Goal: Transaction & Acquisition: Purchase product/service

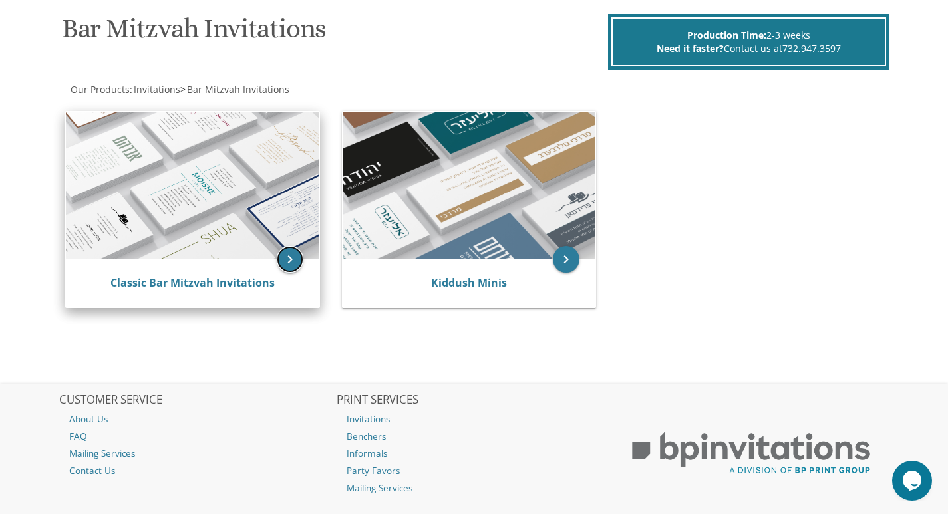
click at [286, 257] on icon "keyboard_arrow_right" at bounding box center [290, 259] width 27 height 27
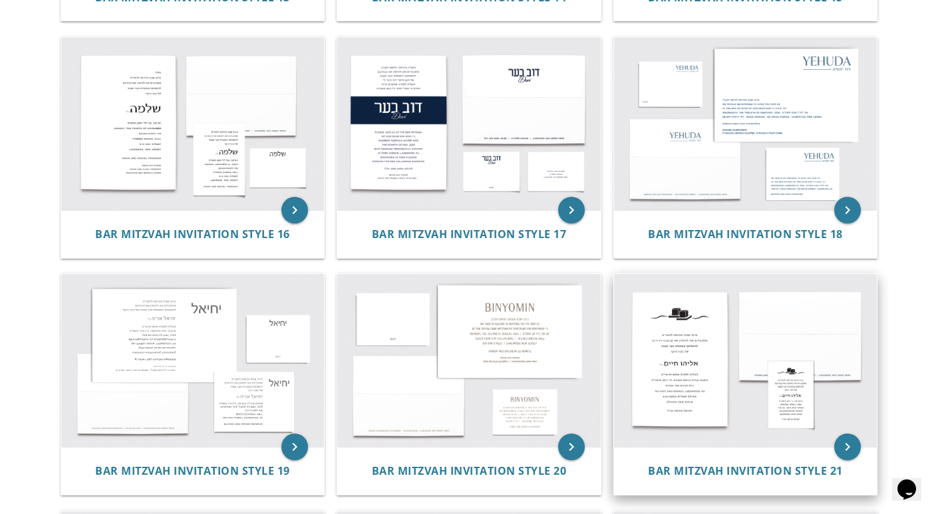
scroll to position [1464, 0]
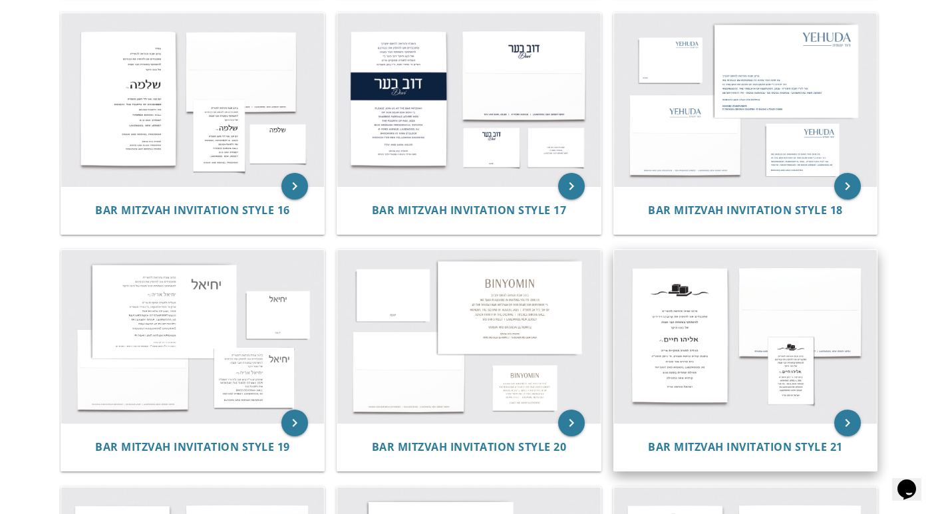
click at [739, 304] on img at bounding box center [746, 336] width 264 height 173
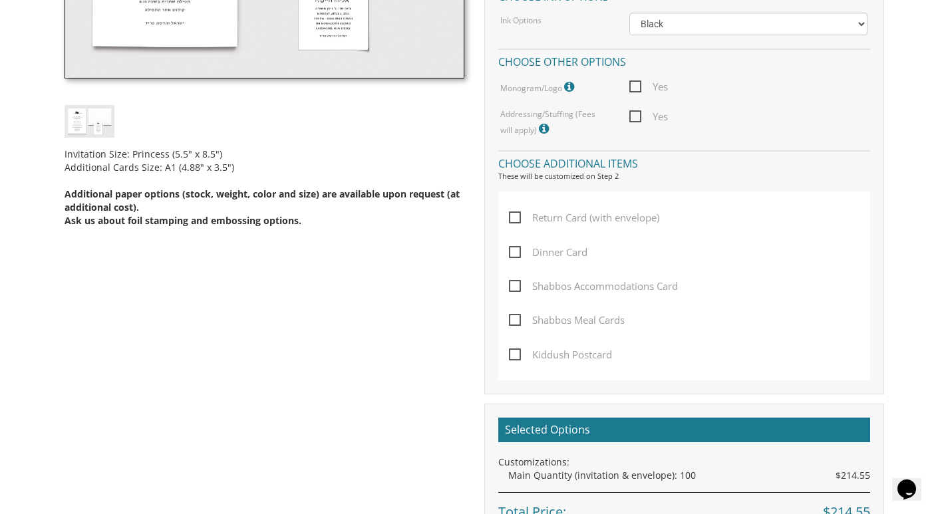
scroll to position [599, 0]
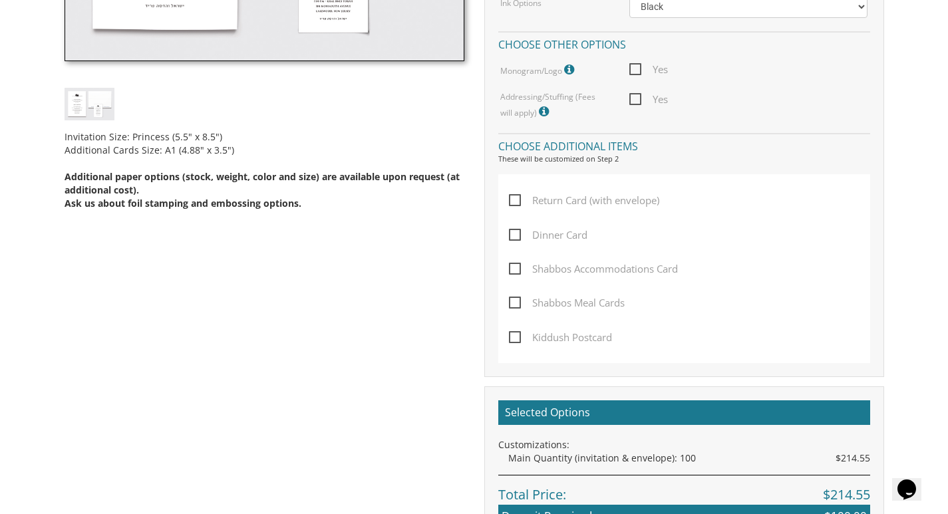
click at [516, 336] on span "Kiddush Postcard" at bounding box center [560, 337] width 103 height 17
click at [516, 336] on input "Kiddush Postcard" at bounding box center [513, 336] width 9 height 9
checkbox input "true"
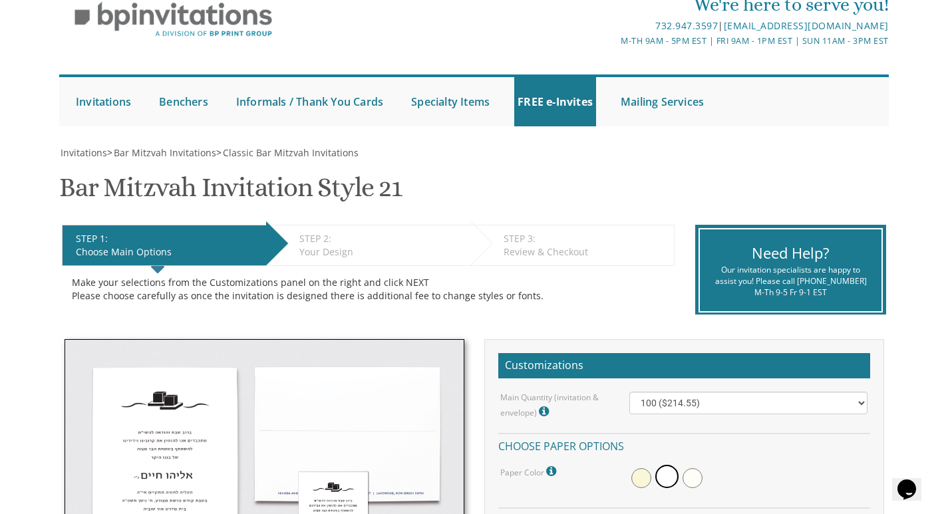
scroll to position [0, 0]
